Goal: Check status: Check status

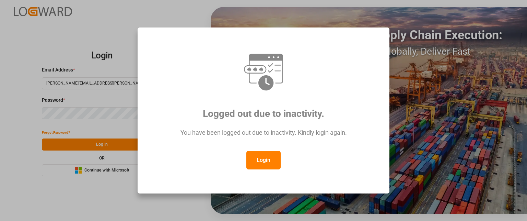
click at [269, 159] on button "Login" at bounding box center [263, 160] width 34 height 19
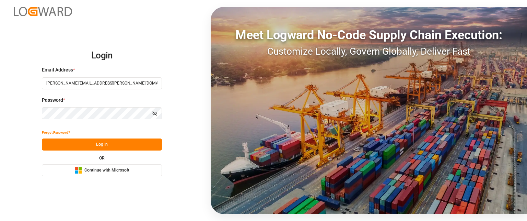
click at [96, 144] on button "Log In" at bounding box center [102, 144] width 120 height 12
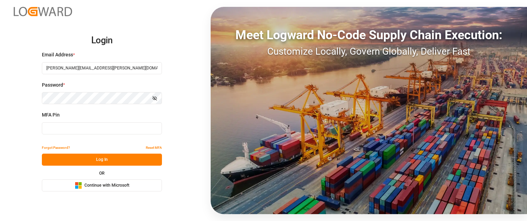
click at [97, 136] on div "MFA Pin" at bounding box center [102, 126] width 120 height 30
click at [99, 132] on input at bounding box center [102, 128] width 120 height 12
type input "377266"
click at [93, 158] on button "Log In" at bounding box center [102, 159] width 120 height 12
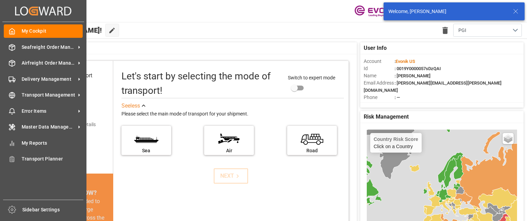
click at [8, 151] on div "My Cockpit My Cockpit Seafreight Order Management Seafreight Order Management A…" at bounding box center [43, 110] width 82 height 177
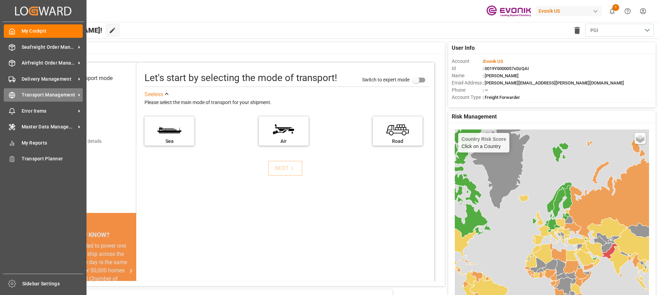
drag, startPoint x: 44, startPoint y: 94, endPoint x: 47, endPoint y: 95, distance: 4.0
click at [44, 94] on span "Transport Management" at bounding box center [49, 94] width 54 height 7
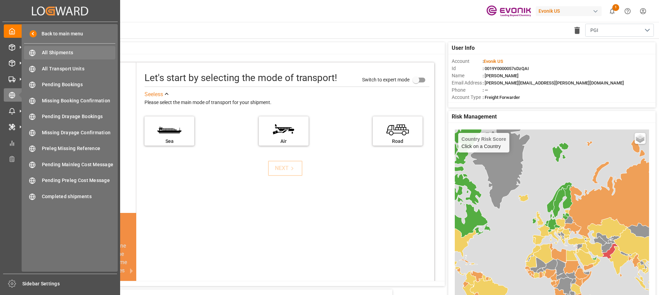
click at [71, 57] on div "All Shipments All Shipments" at bounding box center [69, 52] width 91 height 13
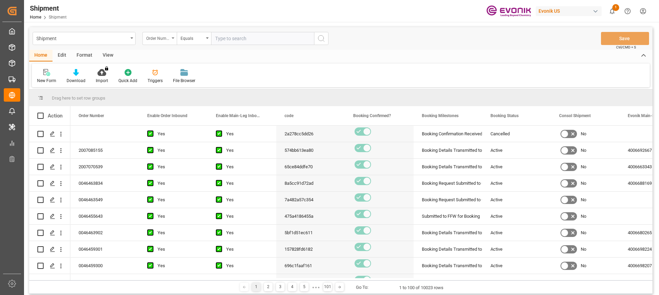
click at [158, 36] on div "Order Number" at bounding box center [157, 38] width 23 height 8
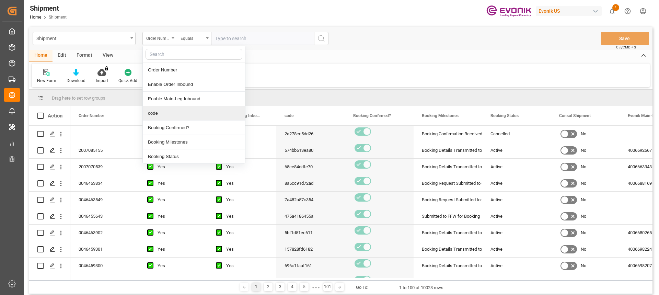
click at [160, 112] on div "code" at bounding box center [194, 113] width 102 height 14
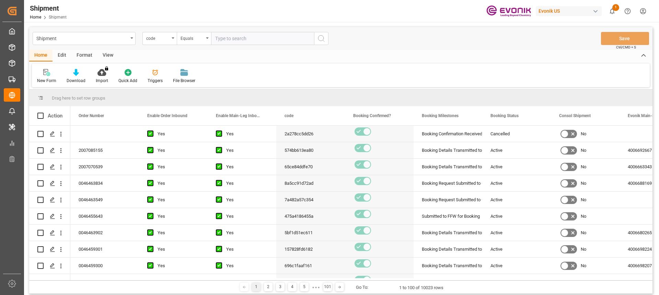
click at [227, 42] on input "text" at bounding box center [262, 38] width 103 height 13
paste input "9f4cbe991f3d"
type input "9f4cbe991f3d"
click at [317, 35] on button "search button" at bounding box center [321, 38] width 14 height 13
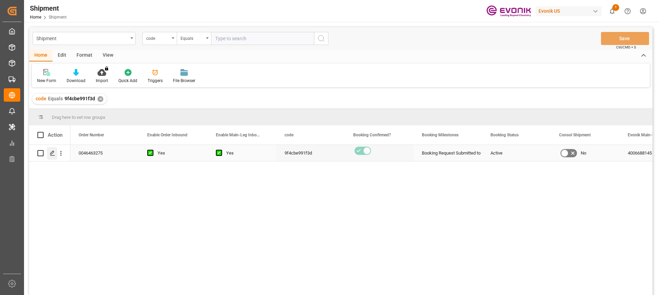
click at [55, 154] on icon "Press SPACE to select this row." at bounding box center [52, 152] width 5 height 5
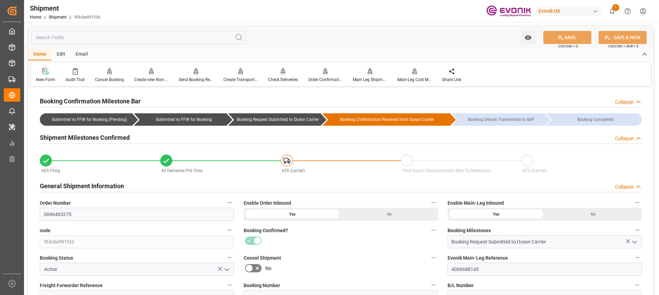
type input "[DATE] 00:00"
click at [113, 40] on input "text" at bounding box center [139, 37] width 214 height 13
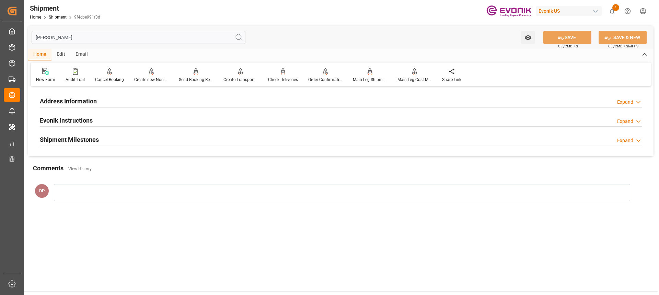
type input "[PERSON_NAME]"
click at [60, 139] on h2 "Shipment Milestones" at bounding box center [69, 139] width 59 height 9
drag, startPoint x: 66, startPoint y: 37, endPoint x: 27, endPoint y: 33, distance: 39.7
click at [27, 33] on div "[PERSON_NAME] Watch Option SAVE Ctrl/CMD + S SAVE & NEW Ctrl/CMD + Shift + S Ho…" at bounding box center [341, 133] width 634 height 222
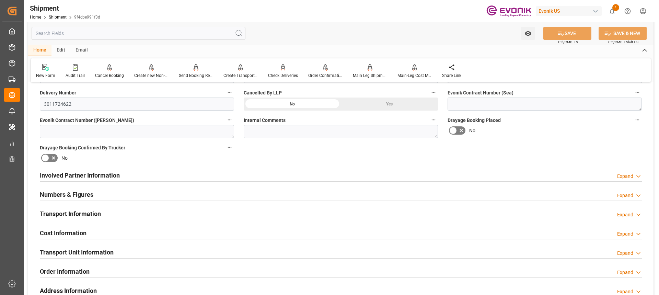
scroll to position [309, 0]
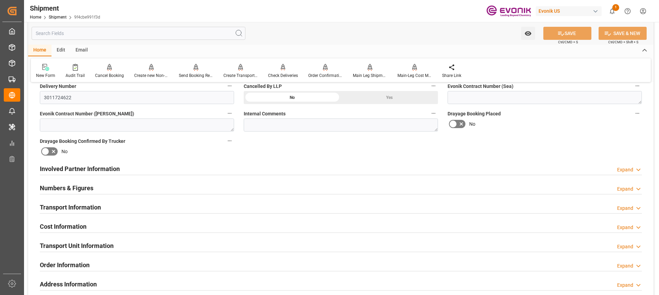
click at [70, 207] on h2 "Transport Information" at bounding box center [70, 207] width 61 height 9
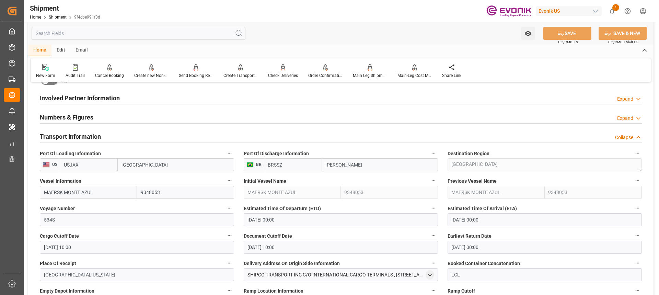
scroll to position [412, 0]
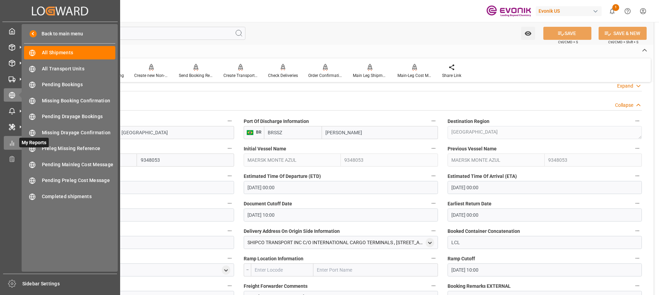
click at [9, 145] on icon at bounding box center [12, 143] width 7 height 7
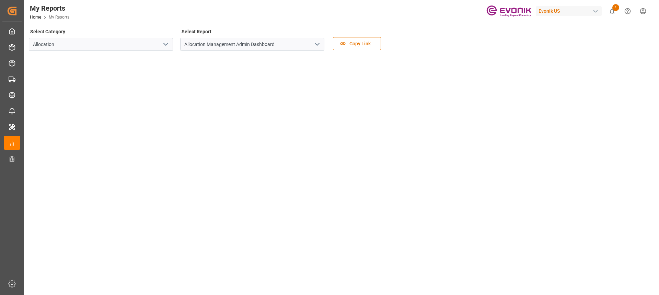
click at [169, 44] on icon "open menu" at bounding box center [166, 44] width 8 height 8
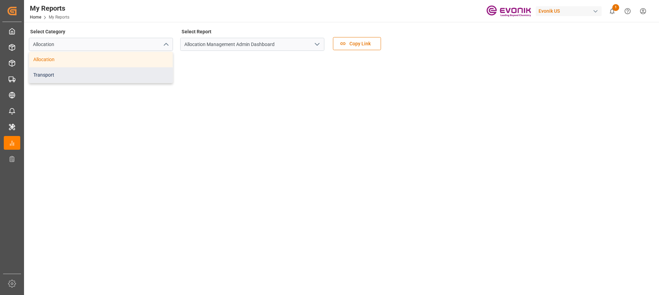
click at [41, 74] on div "Transport" at bounding box center [100, 74] width 143 height 15
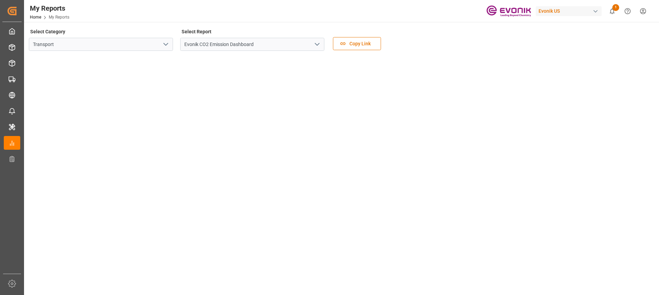
click at [320, 41] on icon "open menu" at bounding box center [317, 44] width 8 height 8
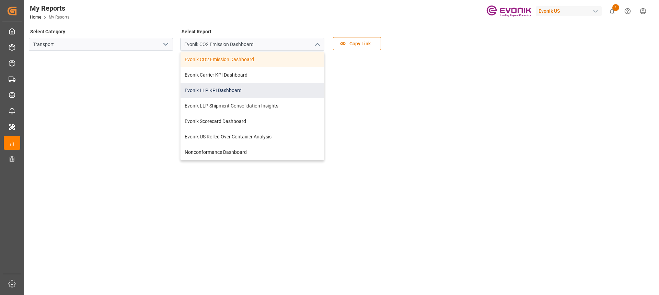
click at [250, 88] on div "Evonik LLP KPI Dashboard" at bounding box center [252, 90] width 143 height 15
